Goal: Check status: Check status

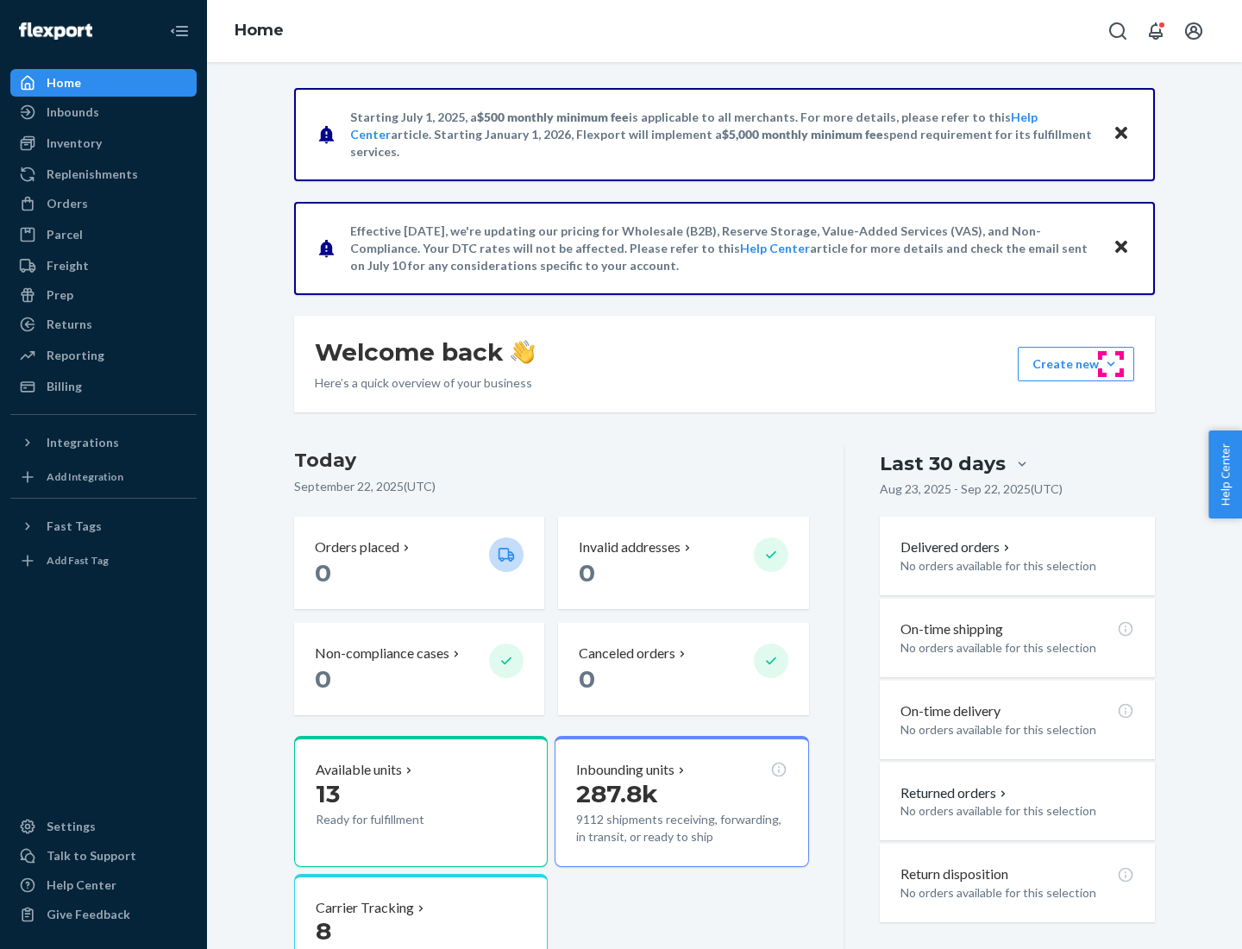
click at [1111, 364] on button "Create new Create new inbound Create new order Create new product" at bounding box center [1076, 364] width 116 height 35
click at [59, 295] on div "Prep" at bounding box center [60, 294] width 27 height 17
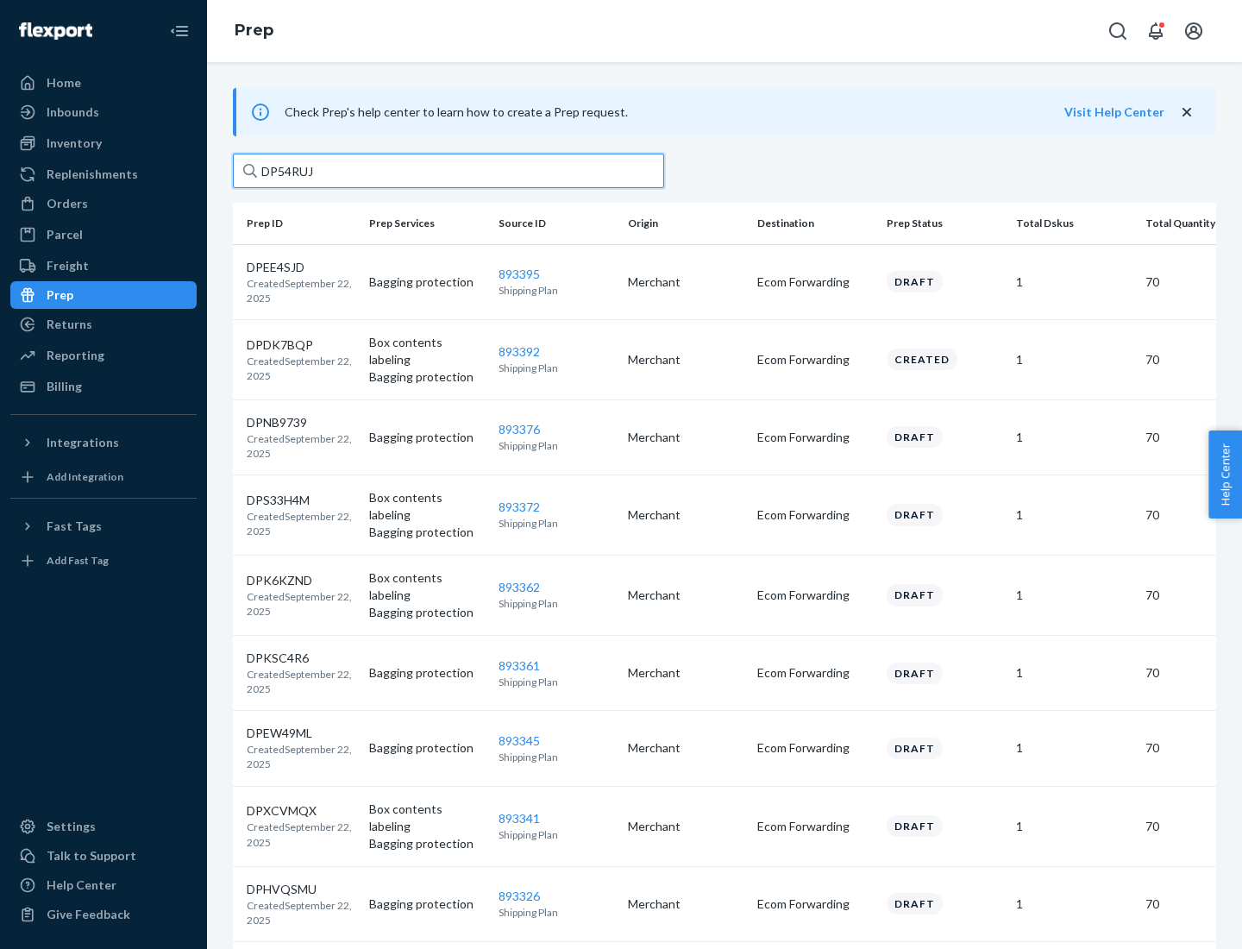
type input "DP54RUJL"
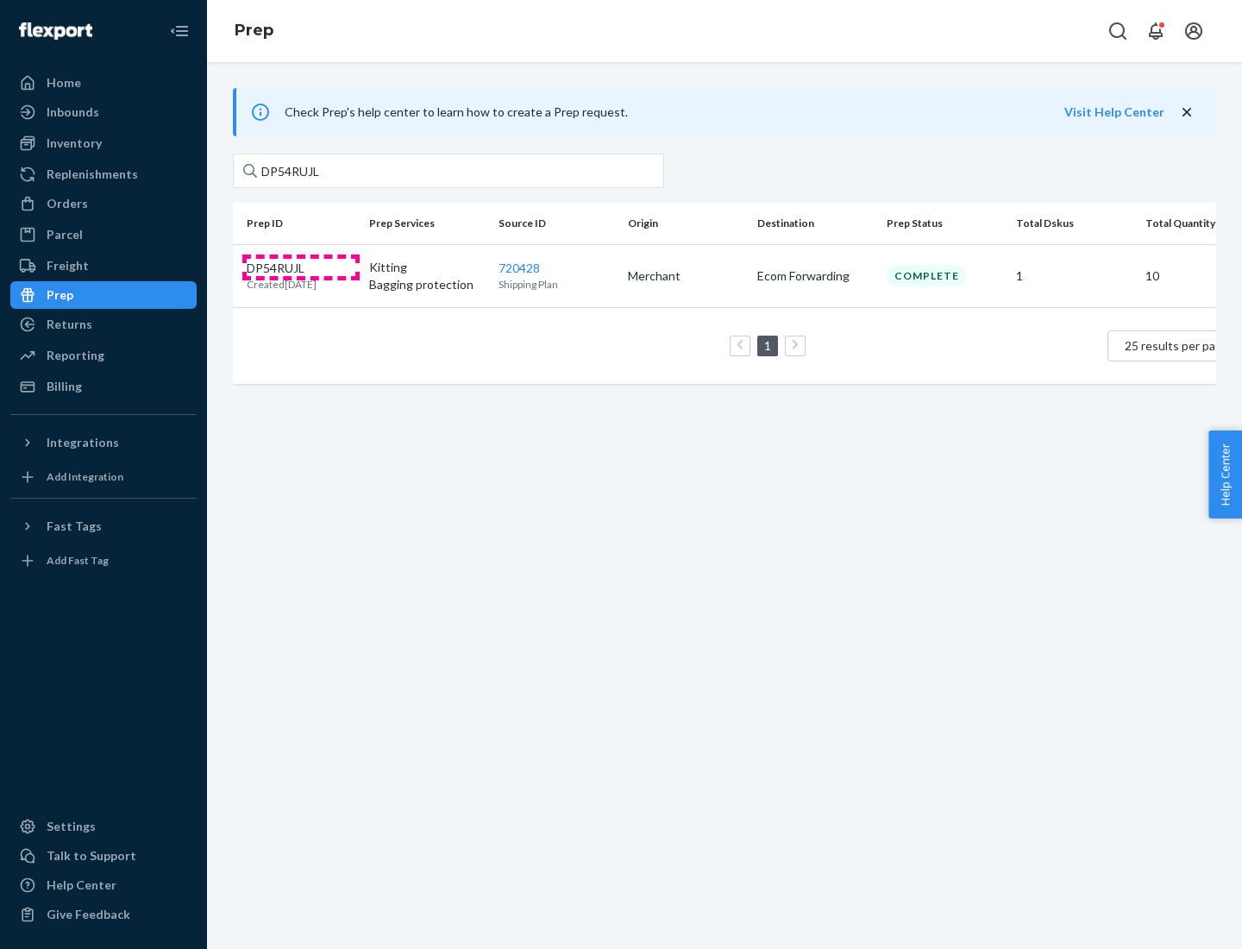
click at [301, 267] on p "DP54RUJL" at bounding box center [282, 268] width 70 height 17
